Goal: Obtain resource: Download file/media

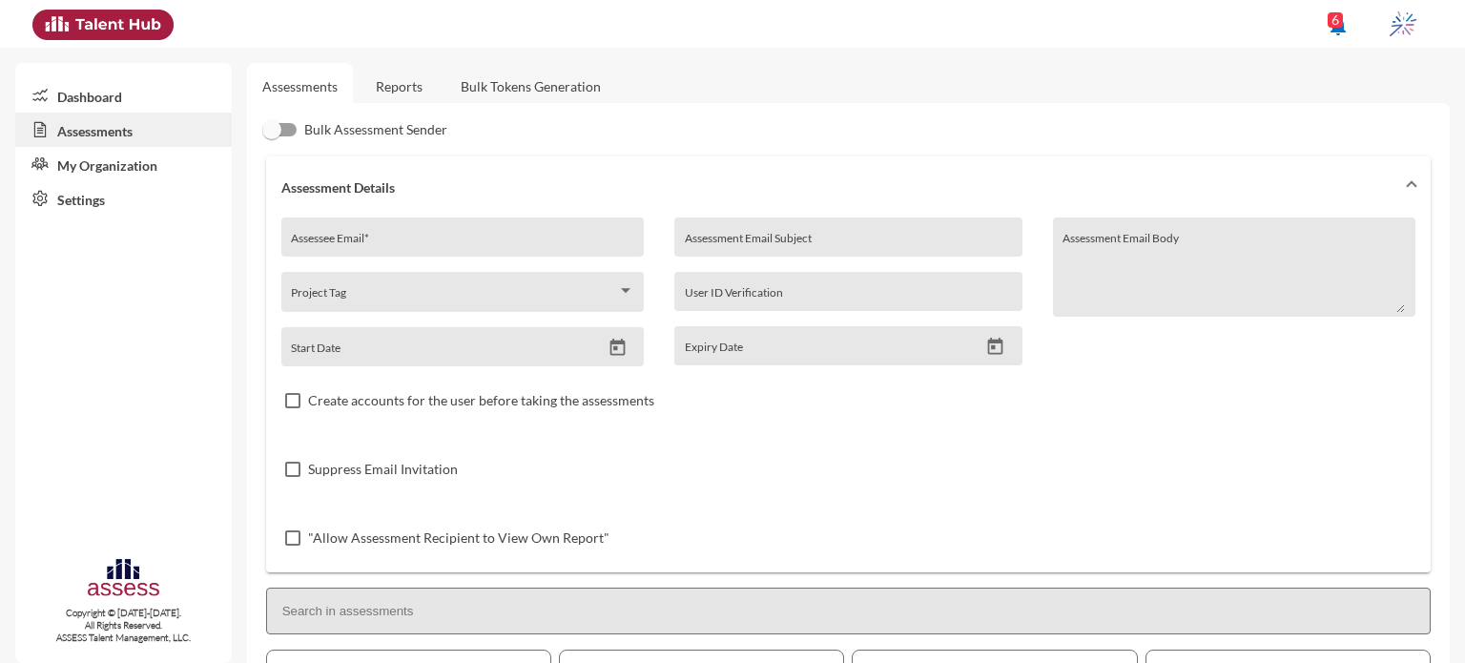
click at [417, 86] on link "Reports" at bounding box center [399, 86] width 77 height 47
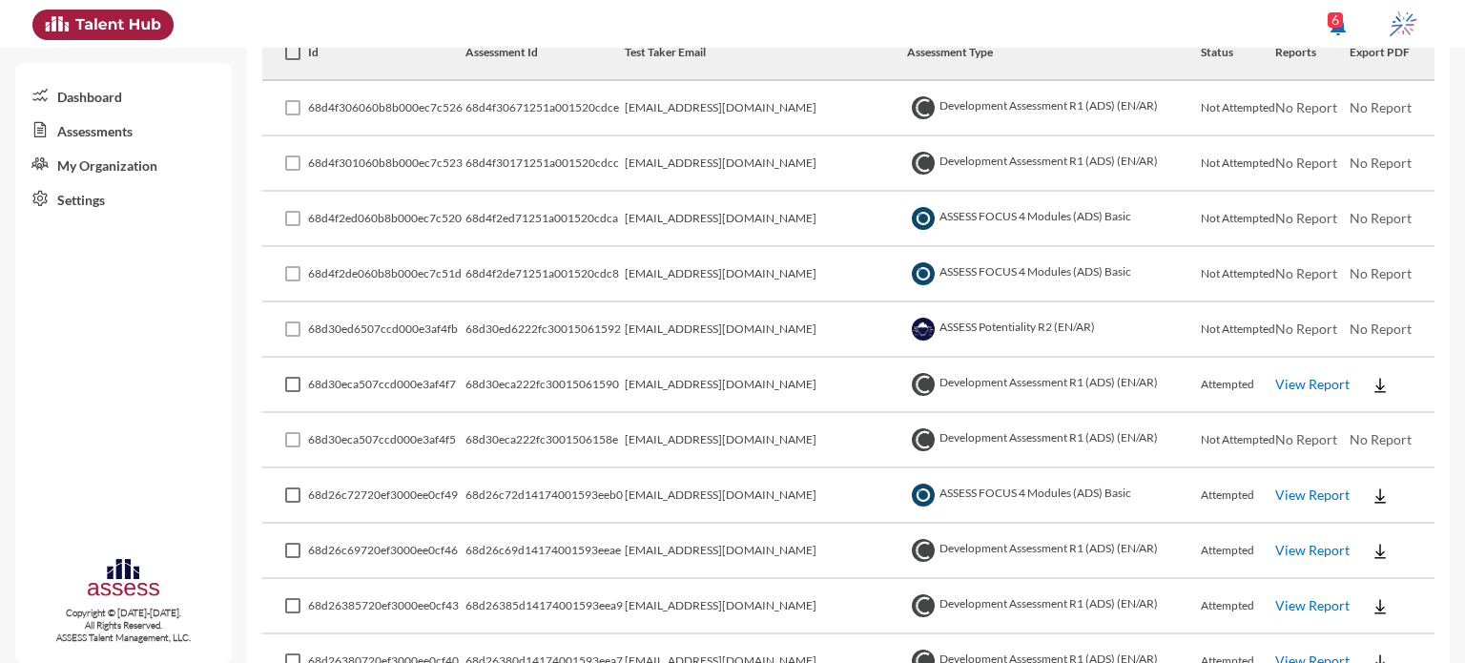
scroll to position [382, 0]
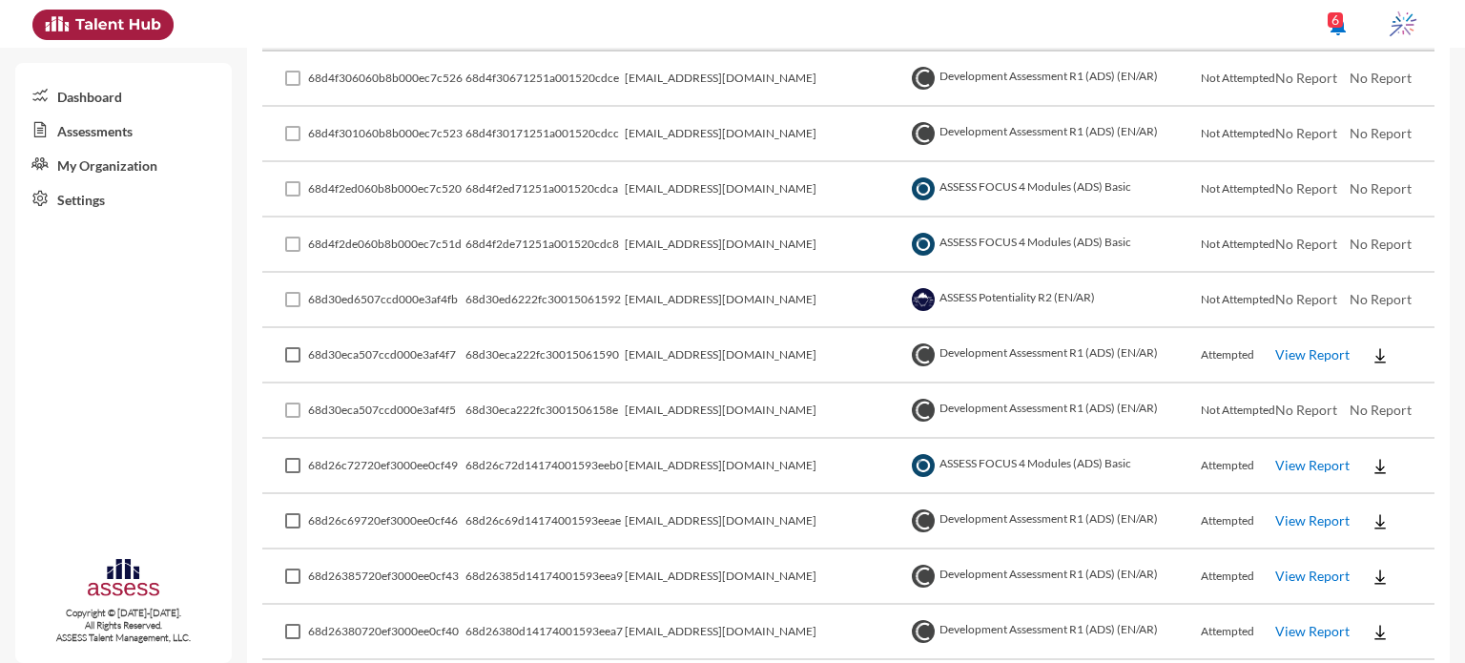
click at [1275, 353] on link "View Report" at bounding box center [1312, 354] width 74 height 16
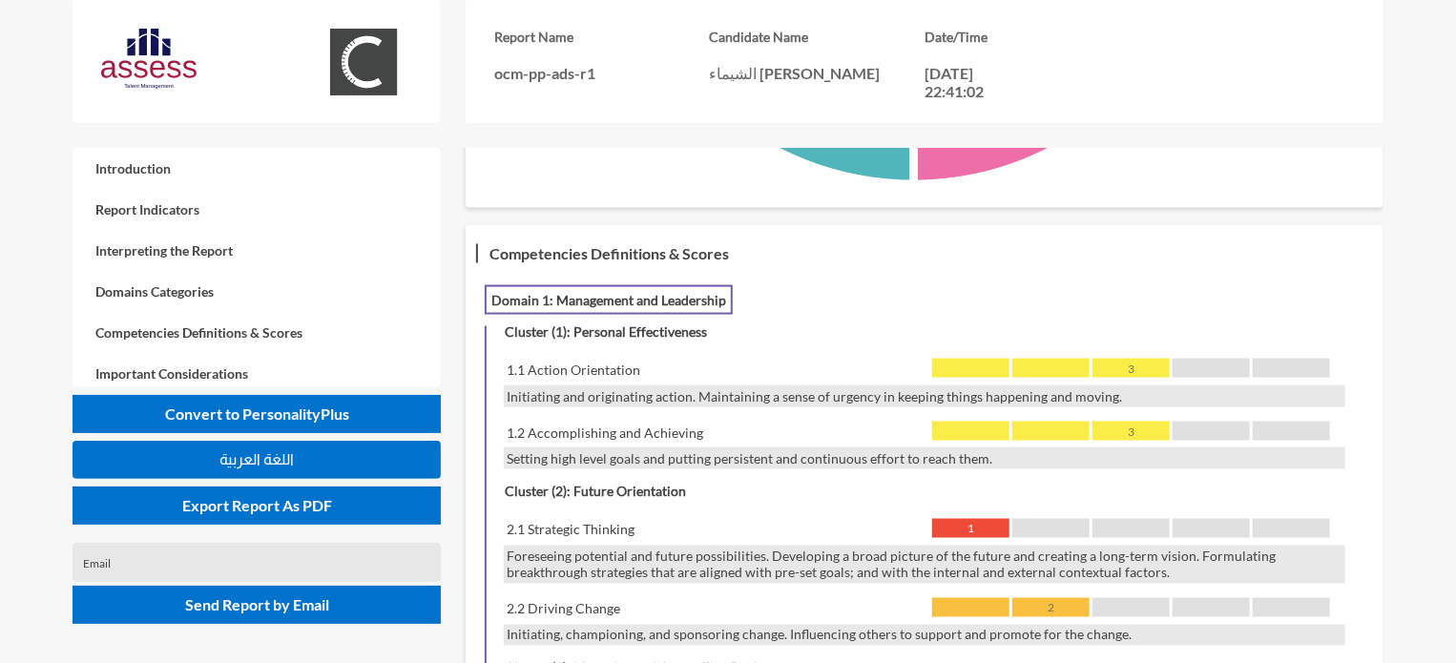
scroll to position [1335, 0]
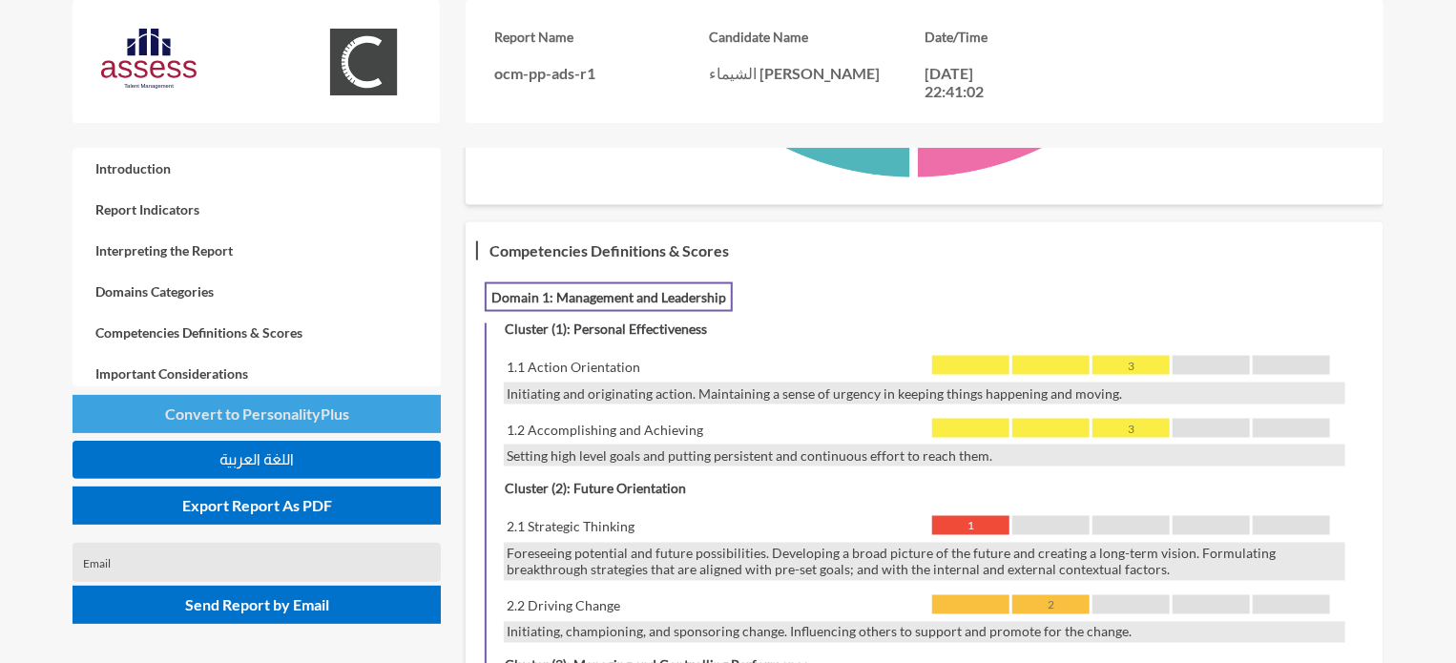
click at [302, 418] on span "Convert to PersonalityPlus" at bounding box center [257, 413] width 184 height 18
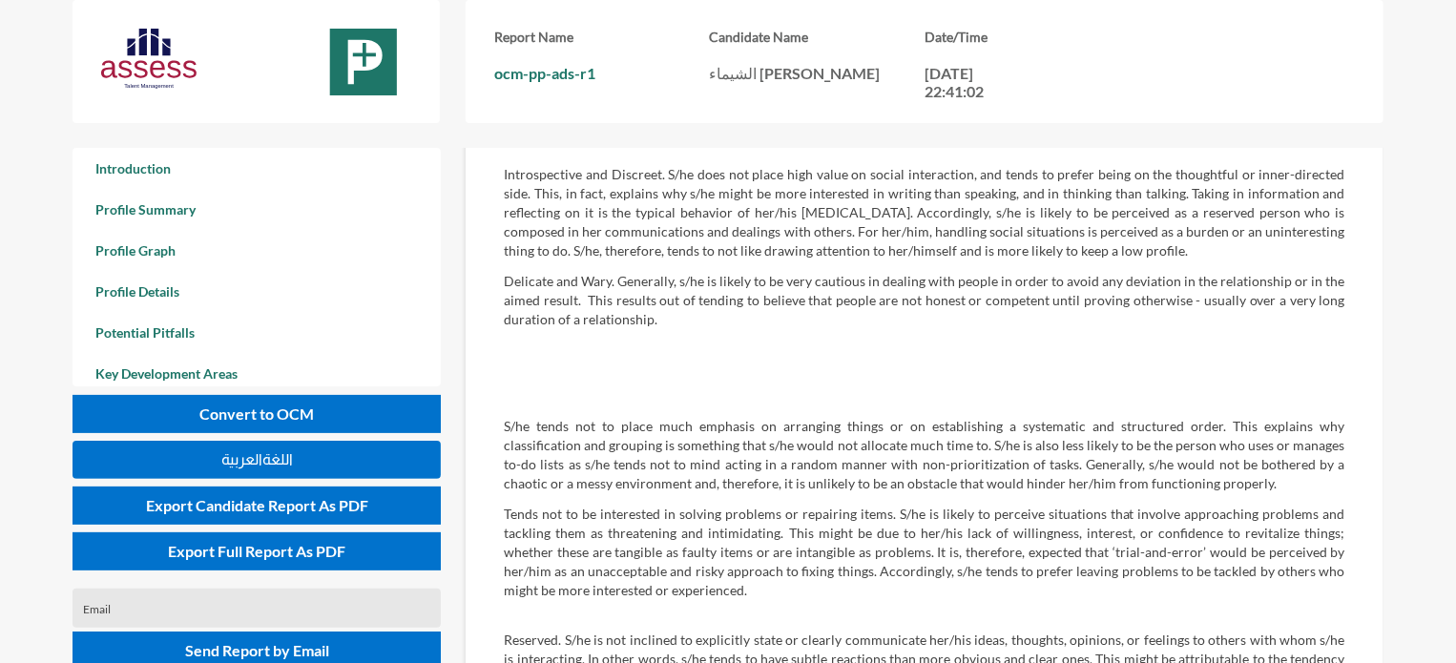
scroll to position [3052, 0]
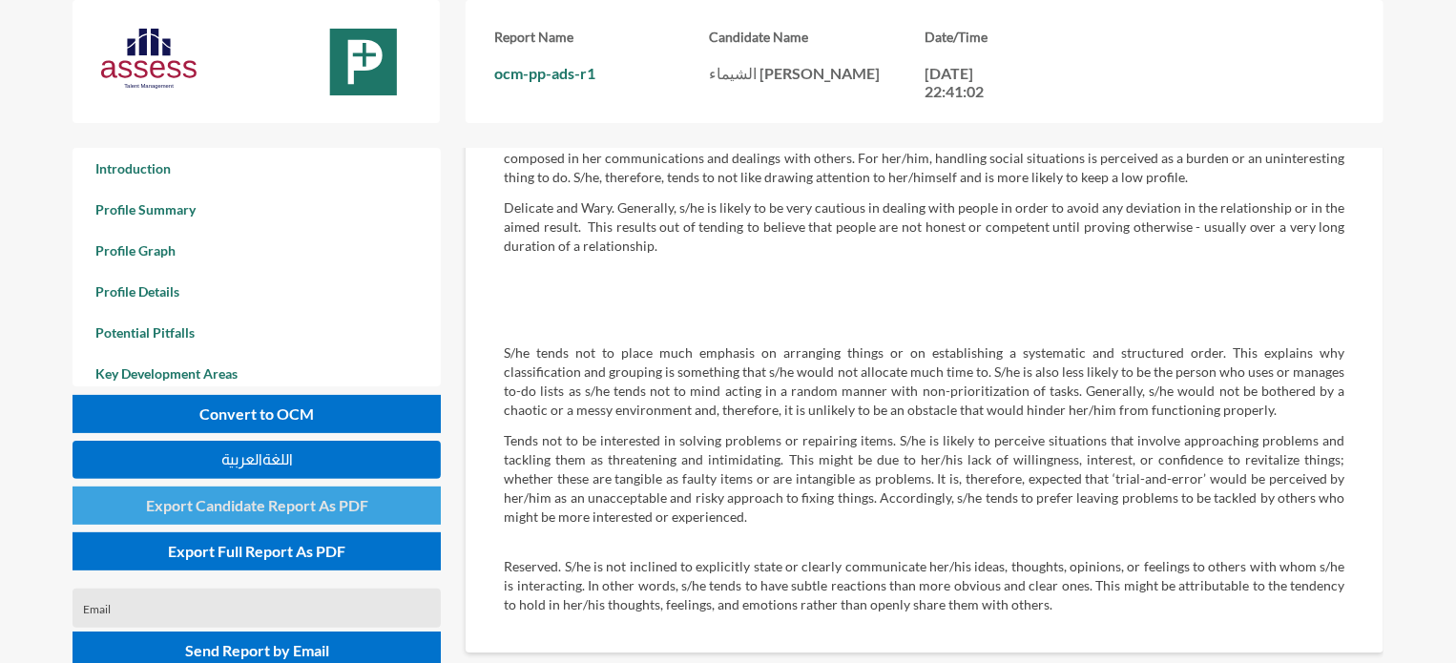
click at [301, 506] on span "Export Candidate Report As PDF" at bounding box center [257, 505] width 222 height 18
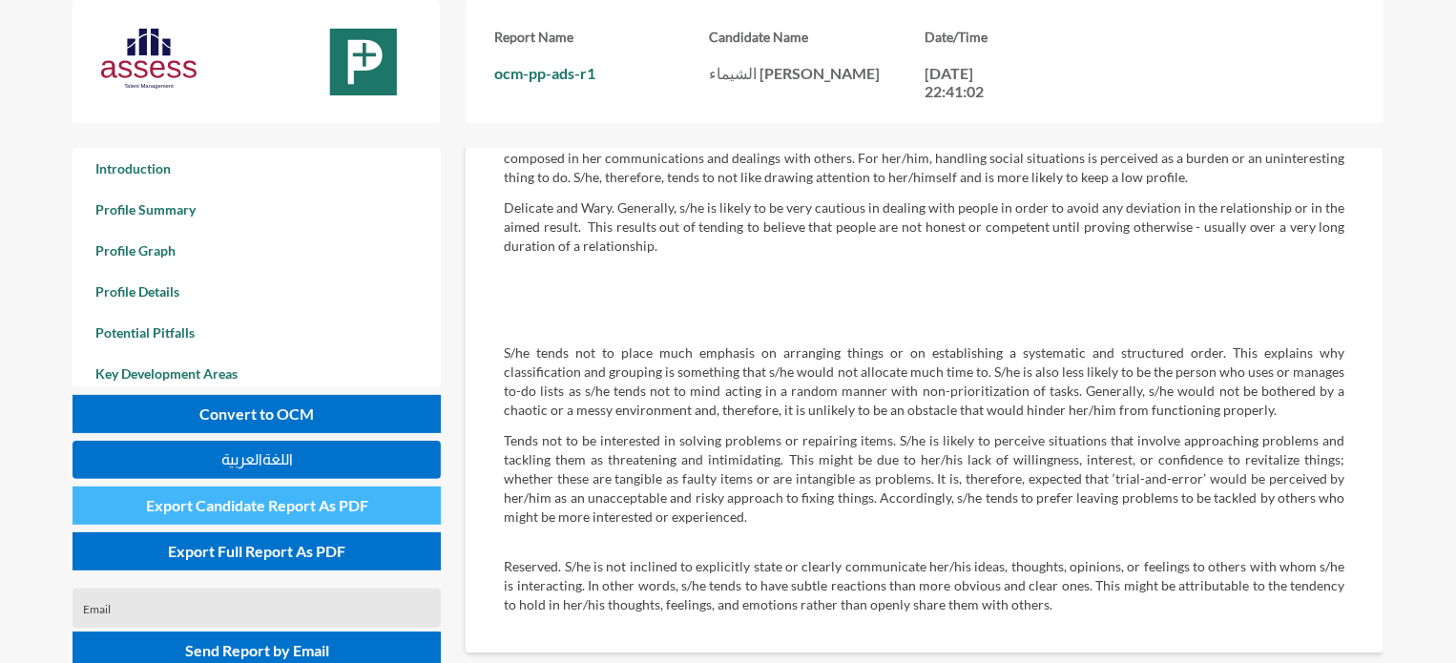
click at [294, 497] on span "Export Candidate Report As PDF" at bounding box center [257, 505] width 222 height 18
